Goal: Navigation & Orientation: Find specific page/section

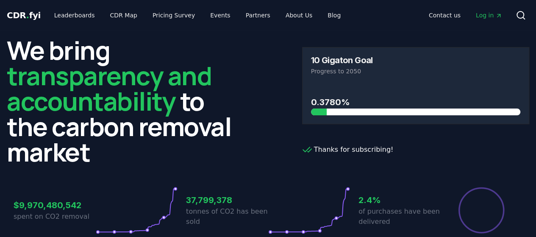
click at [26, 15] on span "CDR . fyi" at bounding box center [24, 15] width 34 height 10
click at [65, 16] on link "Leaderboards" at bounding box center [74, 15] width 54 height 15
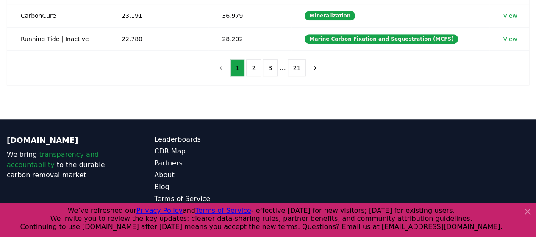
scroll to position [331, 0]
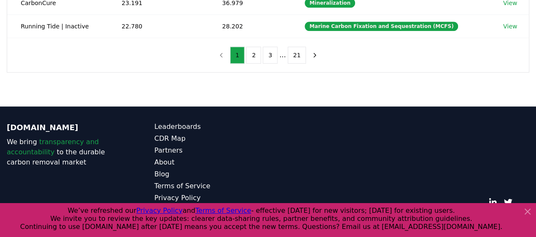
click at [530, 211] on icon at bounding box center [527, 211] width 10 height 10
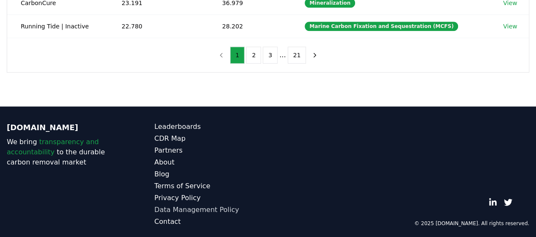
click at [228, 207] on link "Data Management Policy" at bounding box center [211, 210] width 114 height 10
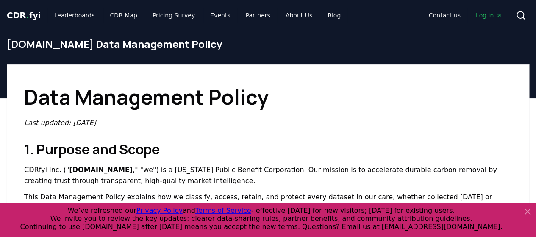
scroll to position [111, 0]
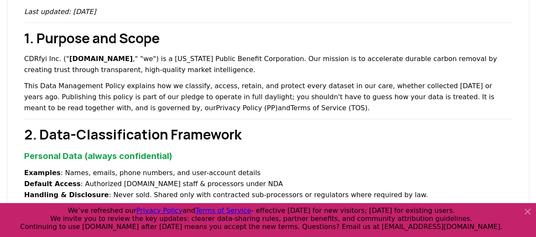
click at [397, 225] on span "Continuing to use [DOMAIN_NAME] after [DATE] means you accept the new terms. Qu…" at bounding box center [261, 226] width 482 height 8
